Goal: Information Seeking & Learning: Learn about a topic

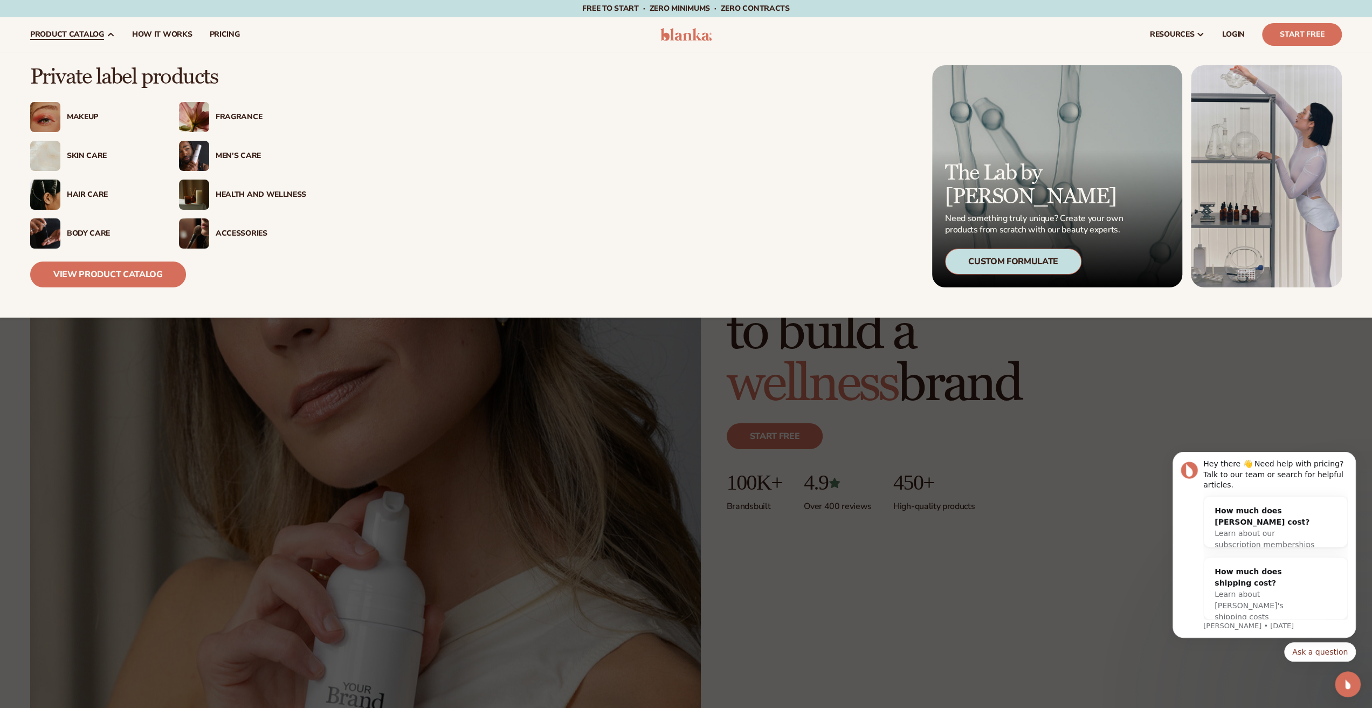
click at [87, 118] on div "Makeup" at bounding box center [112, 117] width 91 height 9
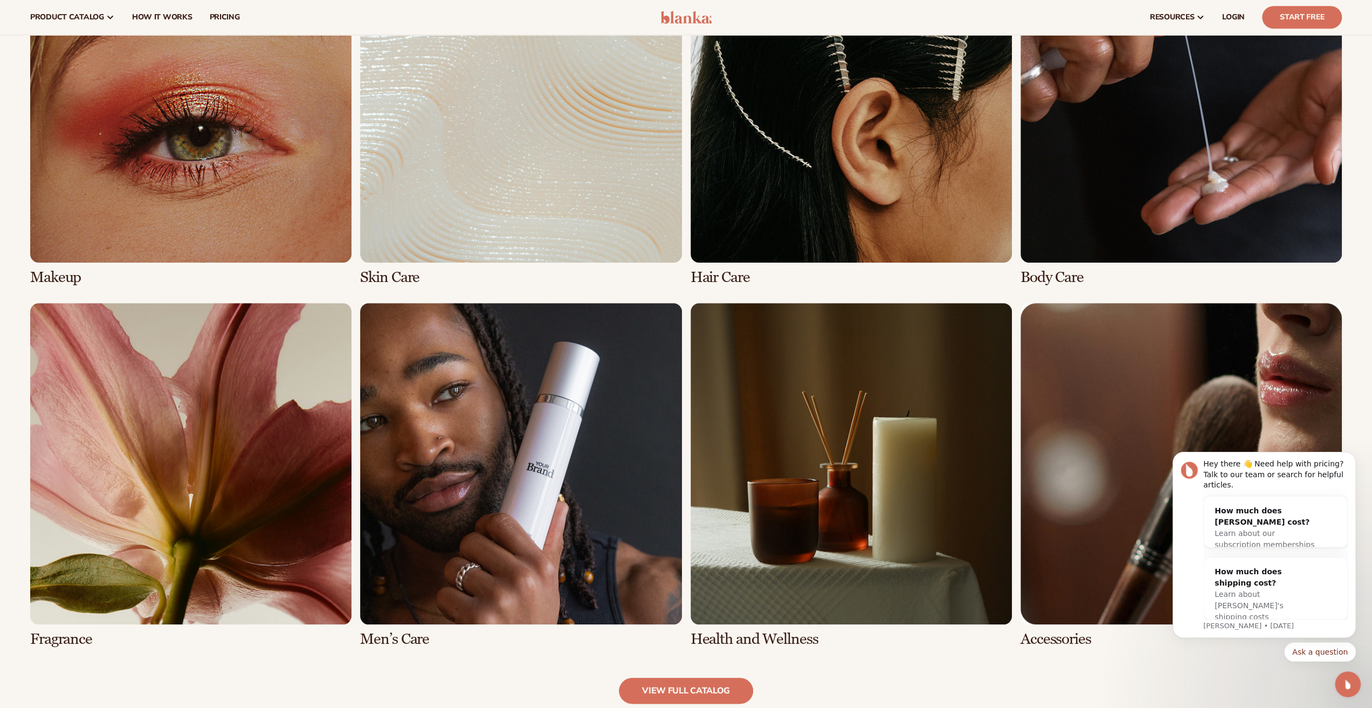
scroll to position [755, 0]
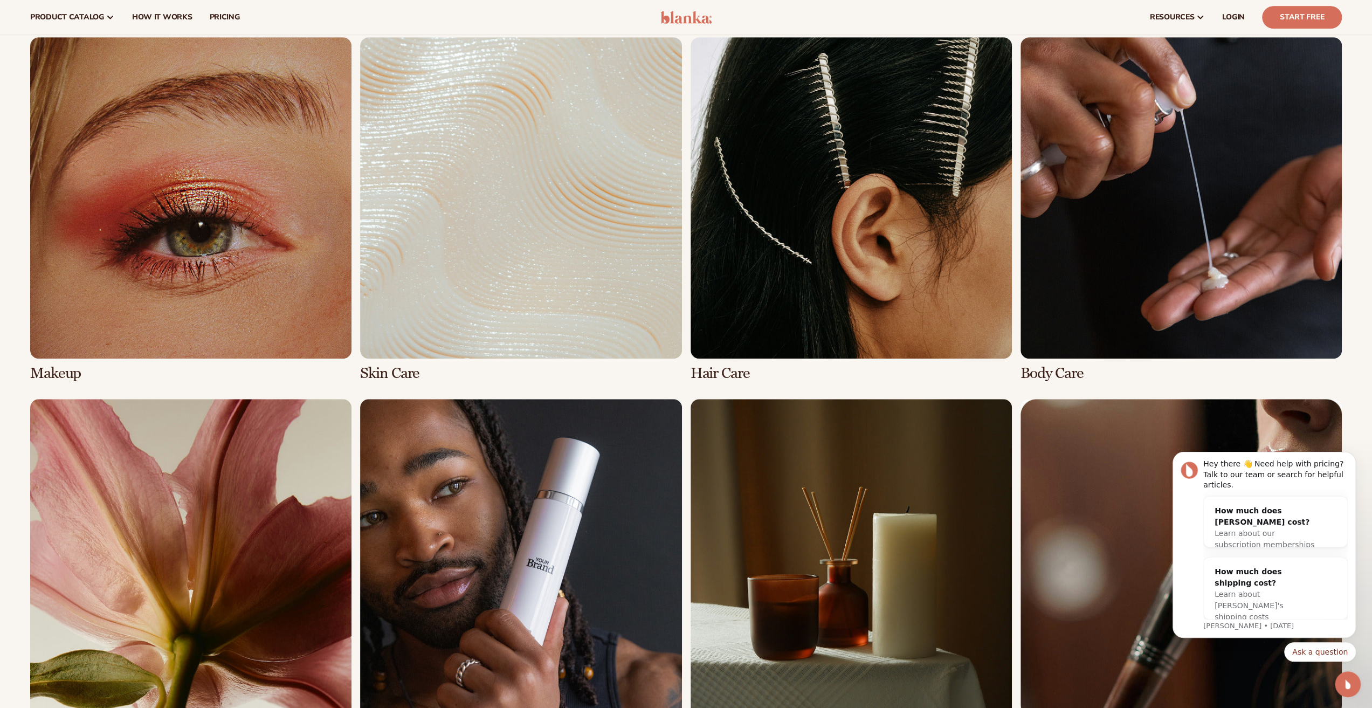
click at [231, 304] on link "1 / 8" at bounding box center [190, 209] width 321 height 345
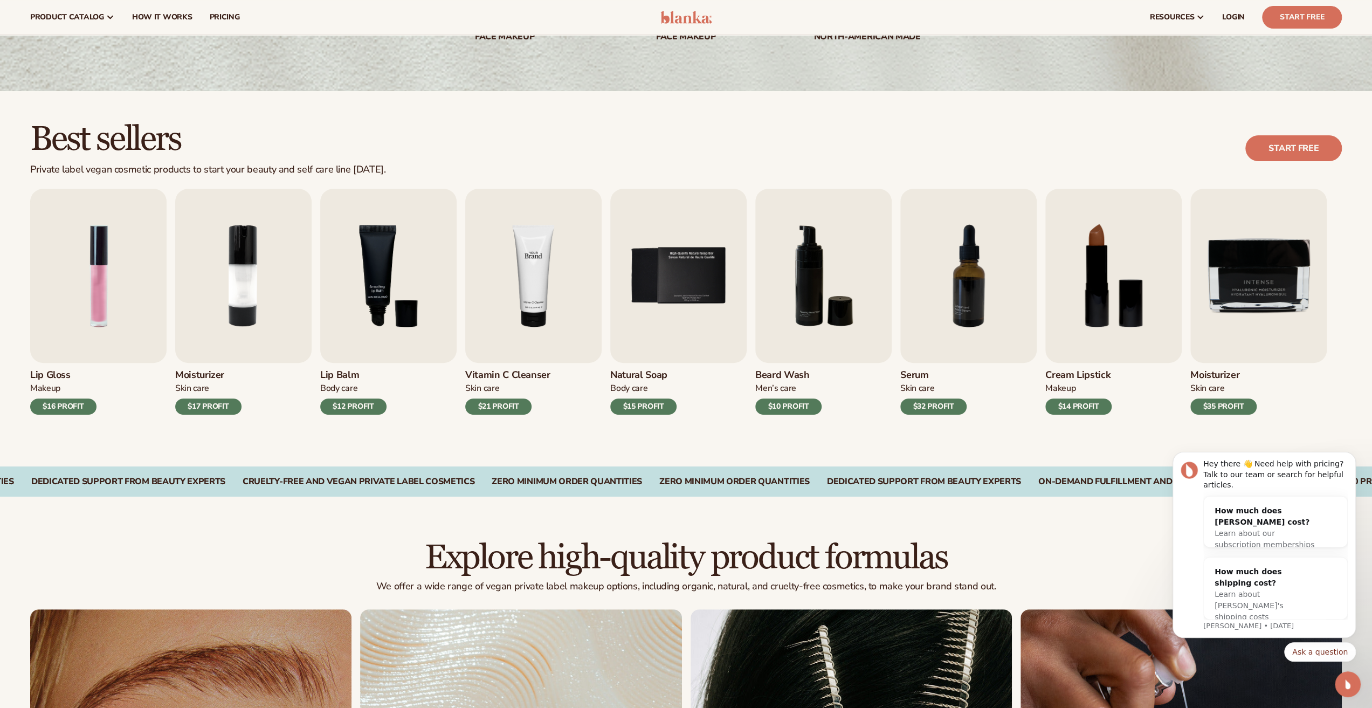
scroll to position [143, 0]
